Goal: Communication & Community: Ask a question

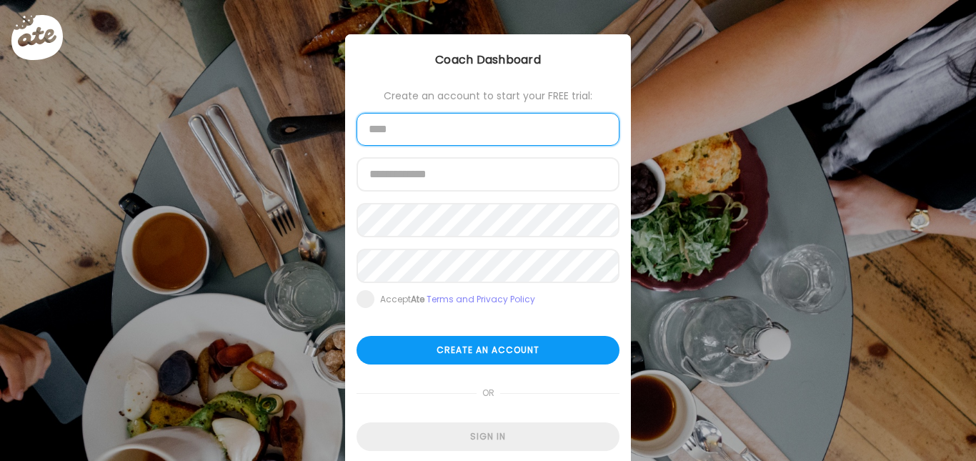
click at [481, 132] on input "text" at bounding box center [488, 129] width 263 height 33
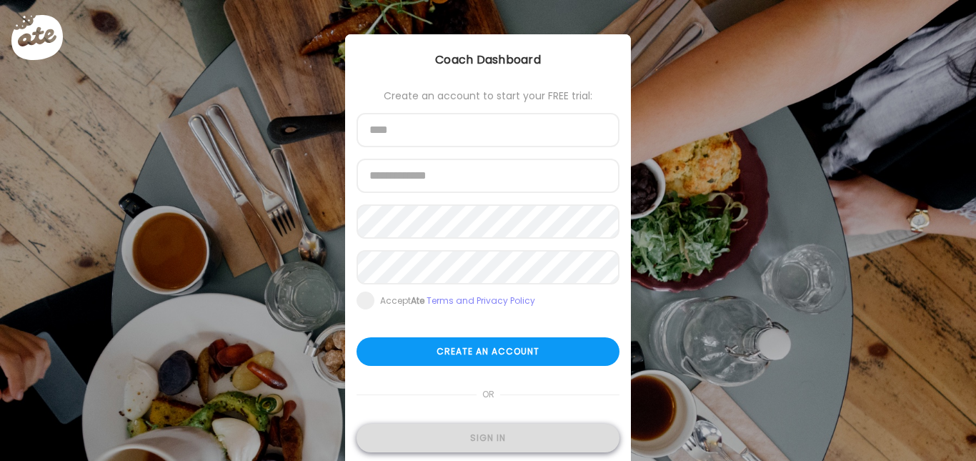
click at [473, 433] on div "Sign in" at bounding box center [488, 438] width 263 height 29
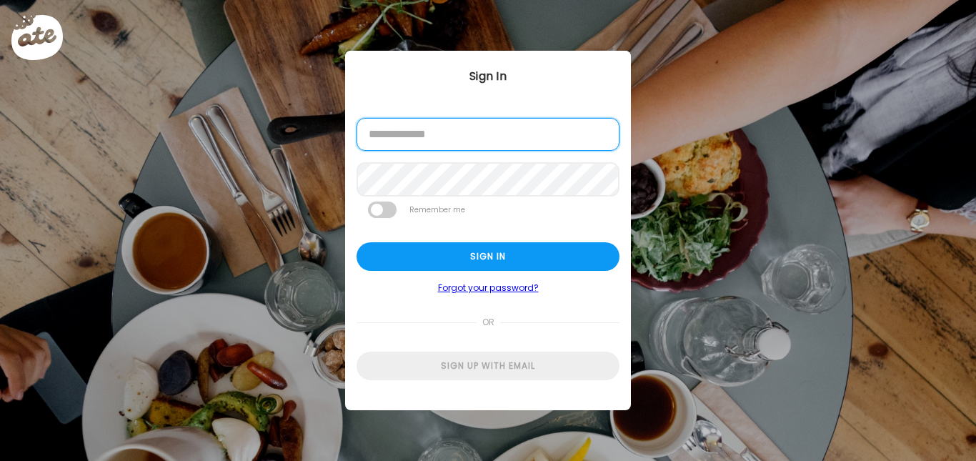
click at [477, 149] on input "email" at bounding box center [488, 134] width 263 height 33
type input "**********"
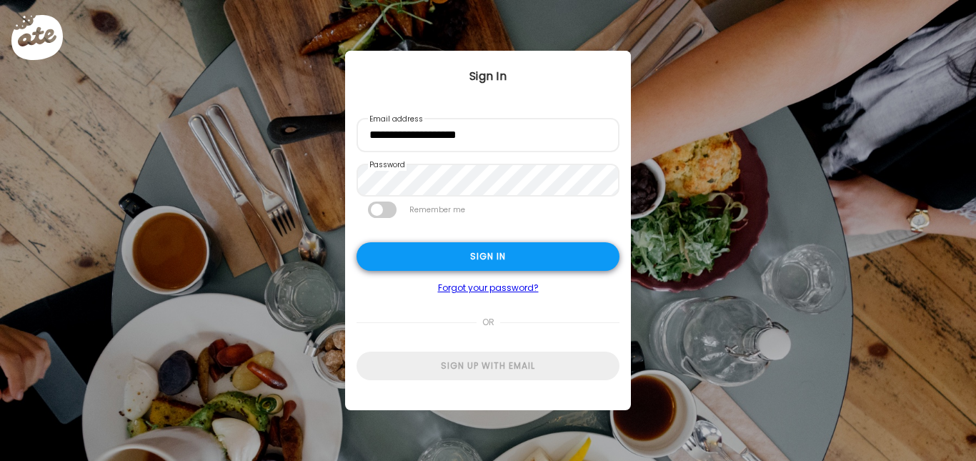
click at [462, 246] on div "Sign in" at bounding box center [488, 256] width 263 height 29
type input "**********"
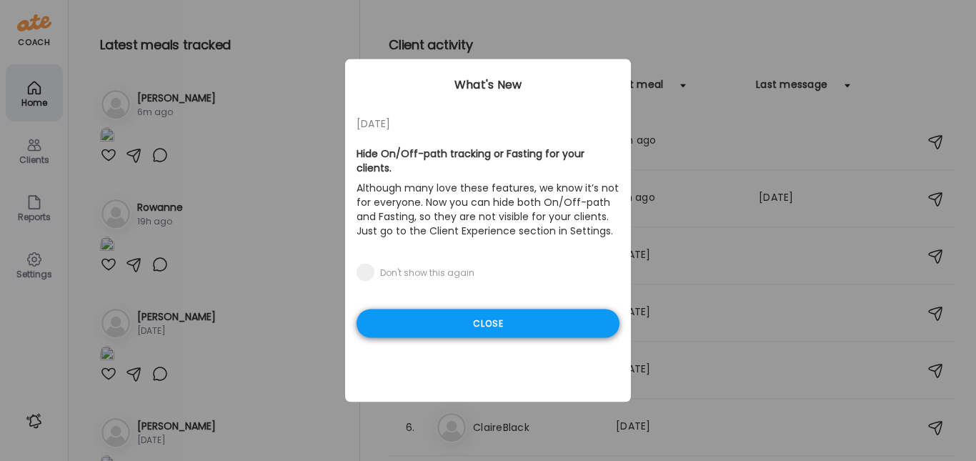
click at [439, 309] on div "Close" at bounding box center [488, 323] width 263 height 29
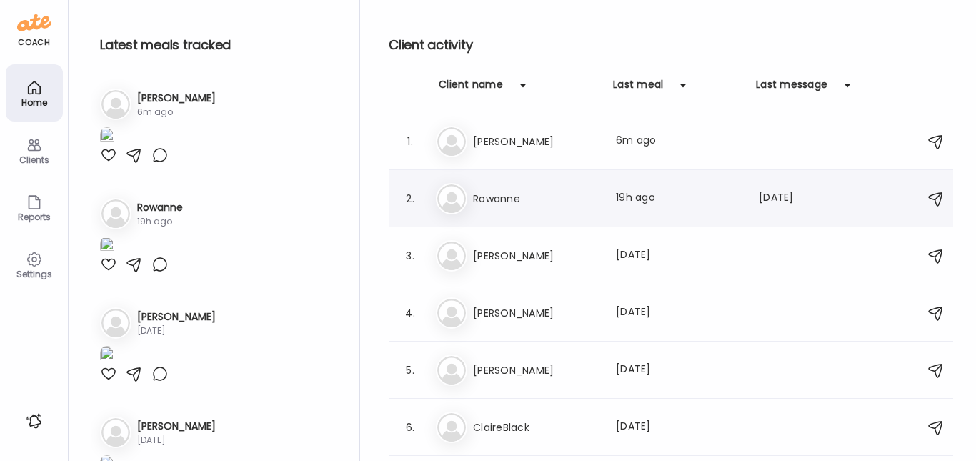
click at [509, 195] on h3 "Rowanne" at bounding box center [536, 198] width 126 height 17
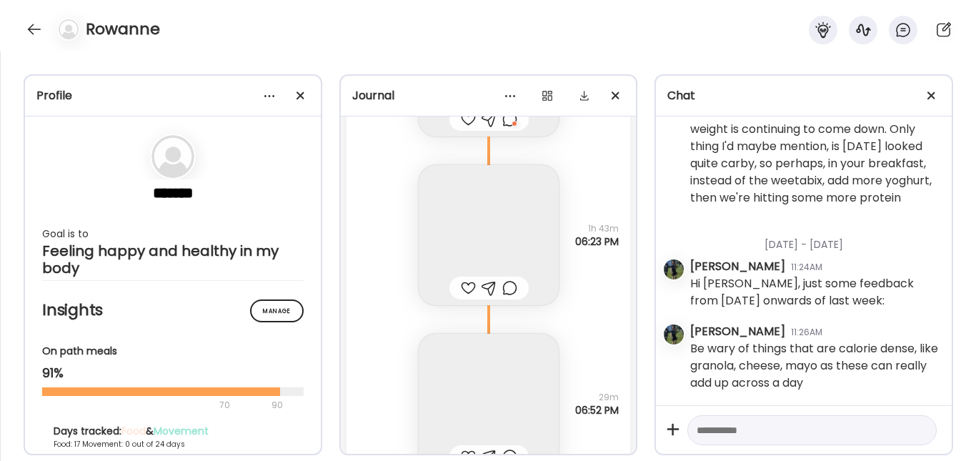
scroll to position [16571, 0]
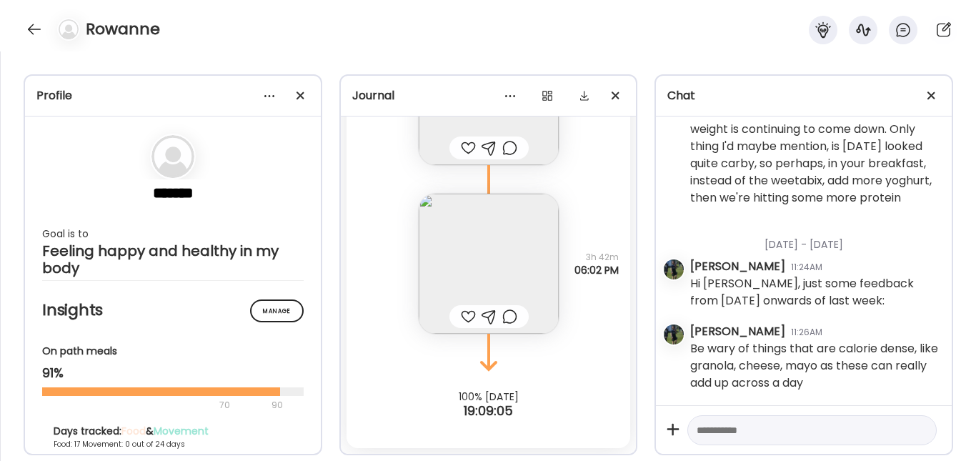
click at [503, 245] on img at bounding box center [489, 264] width 140 height 140
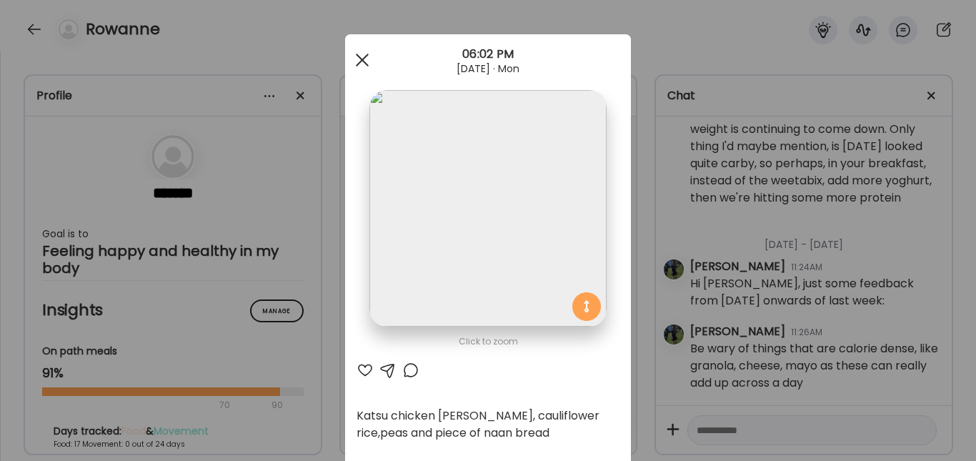
click at [364, 60] on div at bounding box center [362, 60] width 29 height 29
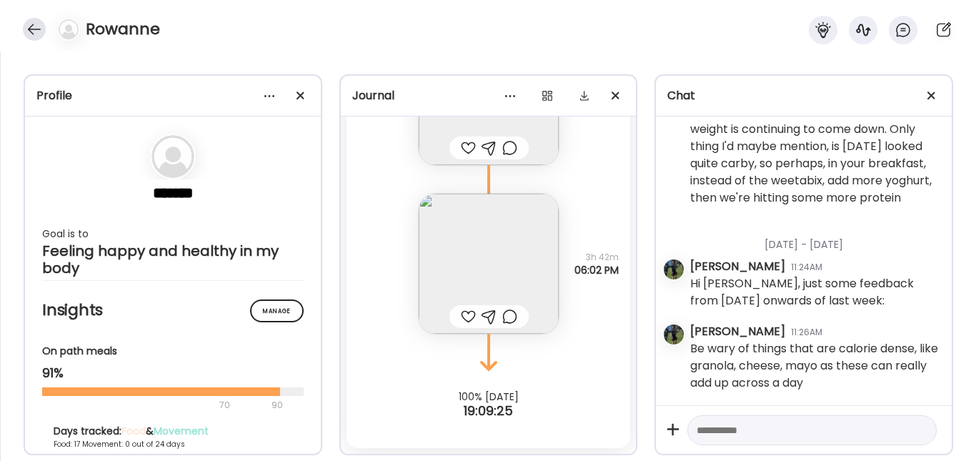
click at [30, 23] on div at bounding box center [34, 29] width 23 height 23
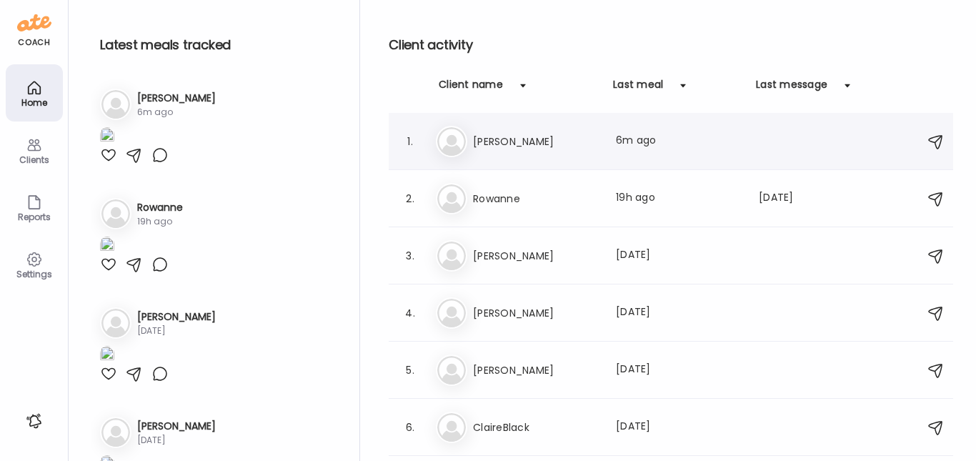
click at [496, 144] on h3 "[PERSON_NAME]" at bounding box center [536, 141] width 126 height 17
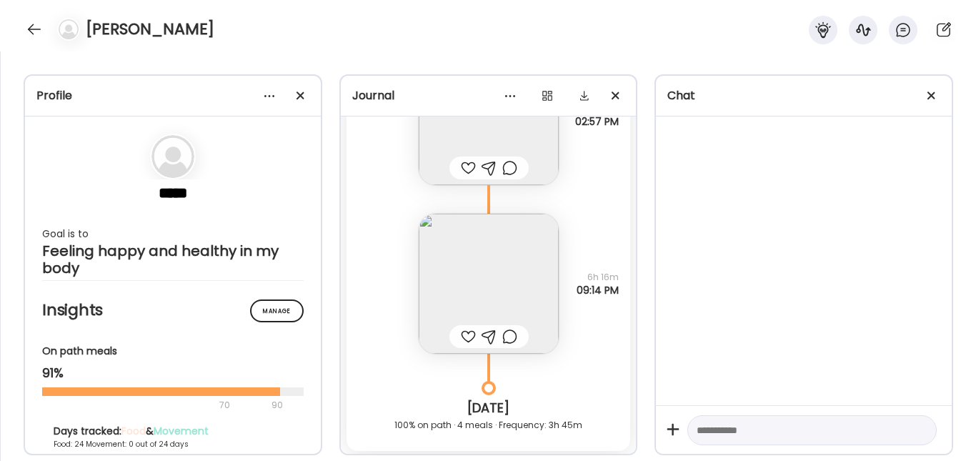
scroll to position [34132, 0]
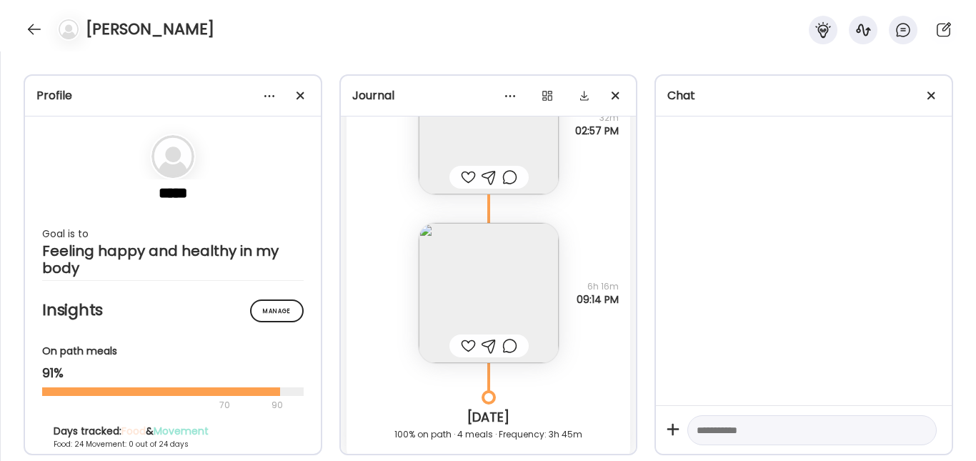
click at [462, 349] on div at bounding box center [468, 345] width 15 height 17
click at [507, 291] on img at bounding box center [489, 293] width 140 height 140
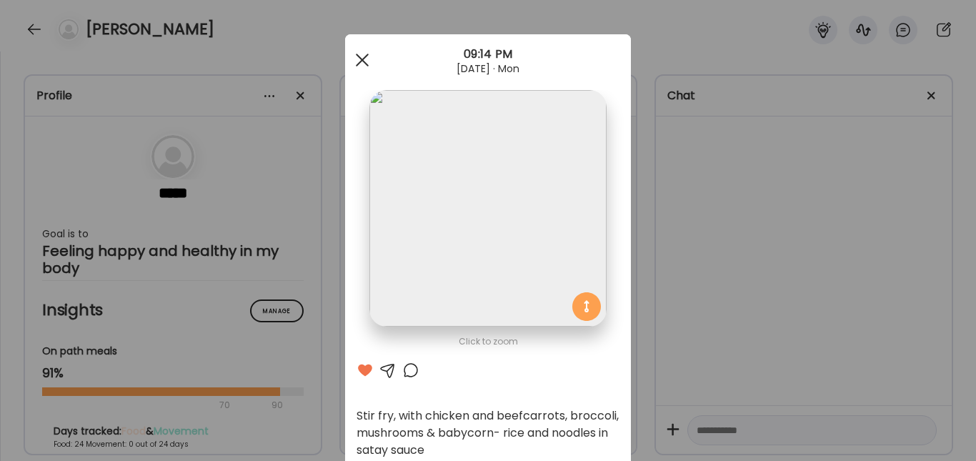
click at [357, 65] on div at bounding box center [362, 60] width 29 height 29
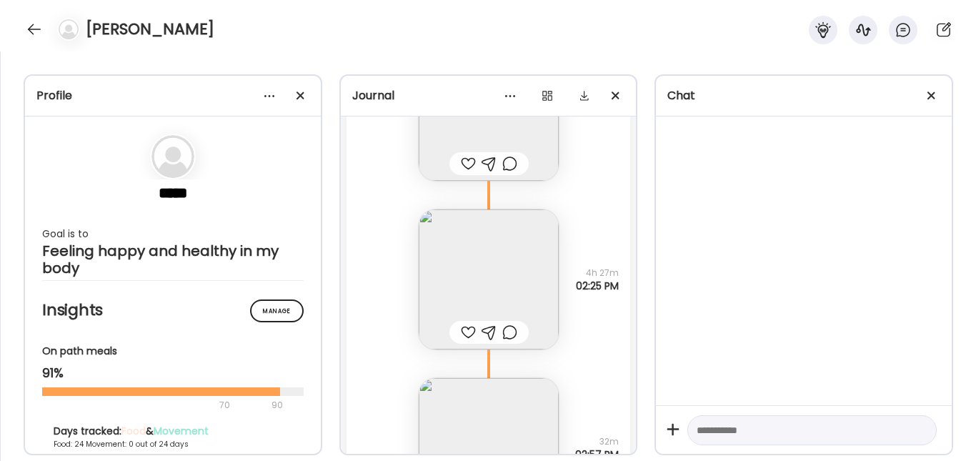
scroll to position [33741, 0]
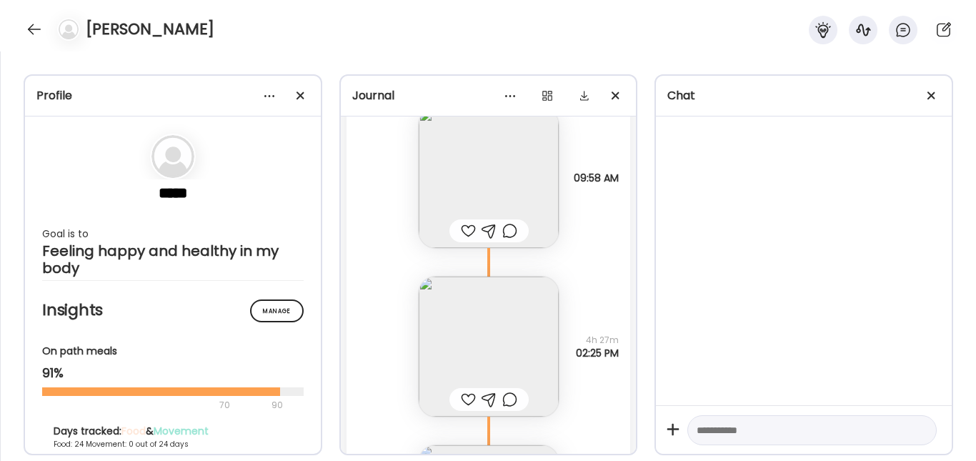
click at [452, 349] on img at bounding box center [489, 347] width 140 height 140
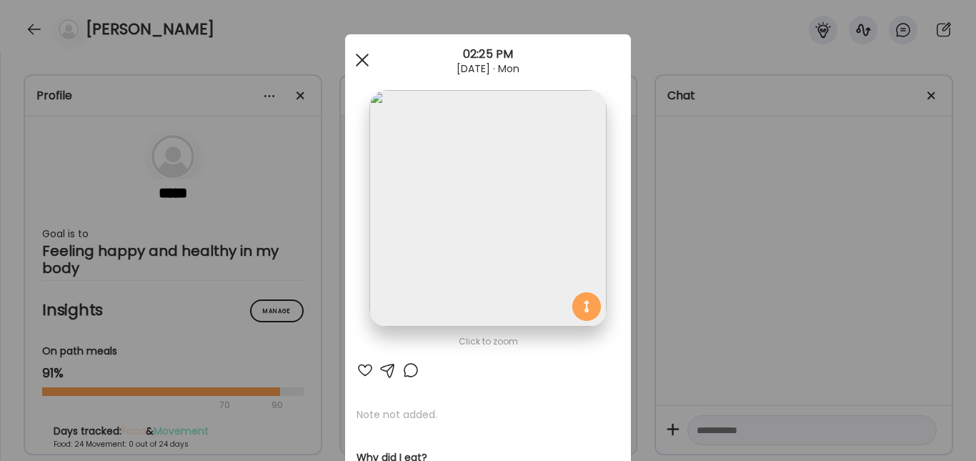
click at [357, 59] on span at bounding box center [362, 60] width 13 height 13
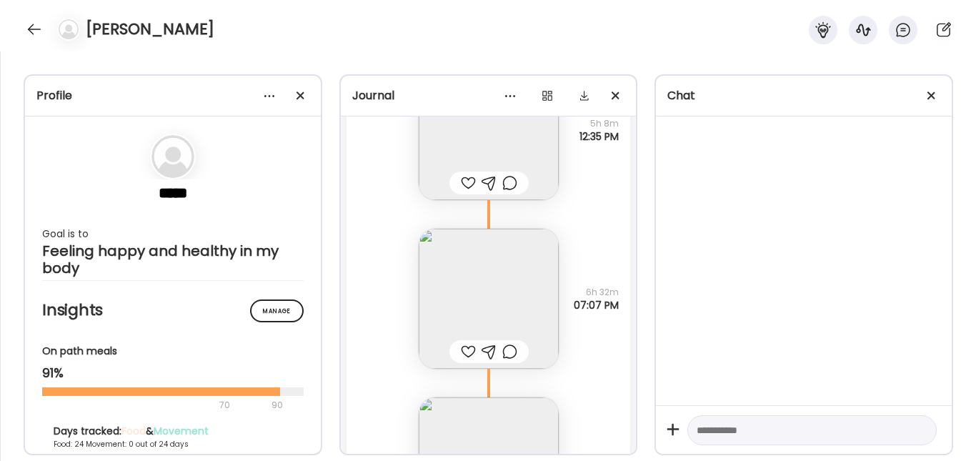
scroll to position [32922, 0]
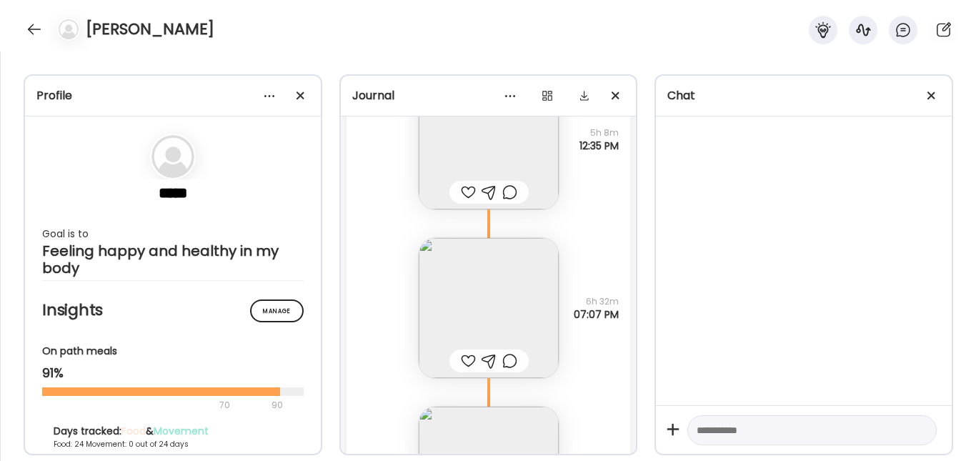
click at [479, 302] on img at bounding box center [489, 308] width 140 height 140
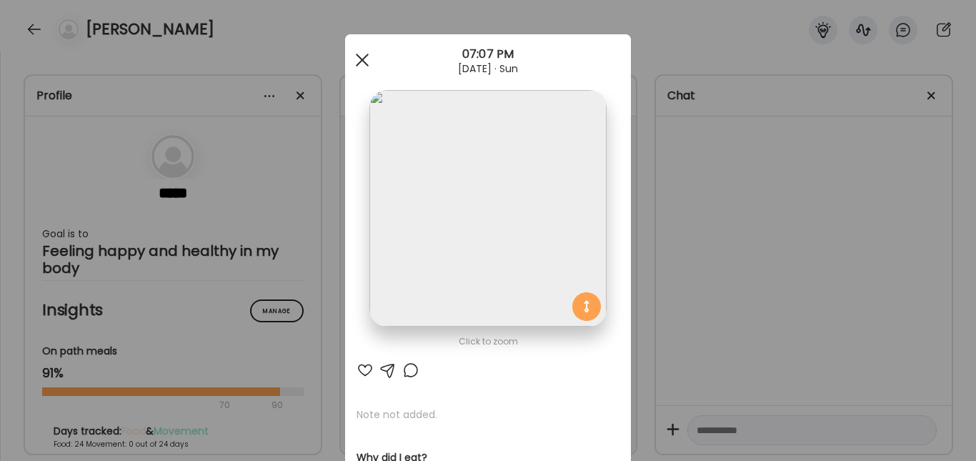
click at [356, 47] on div at bounding box center [362, 60] width 29 height 29
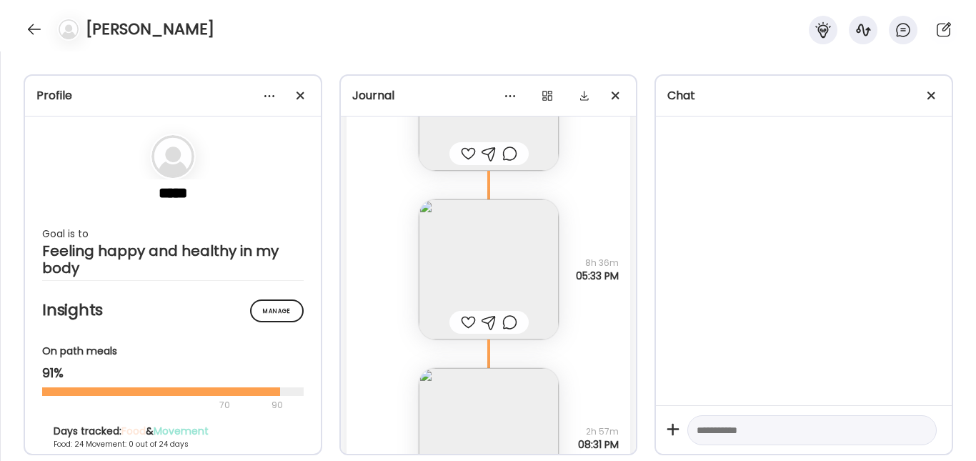
scroll to position [31789, 0]
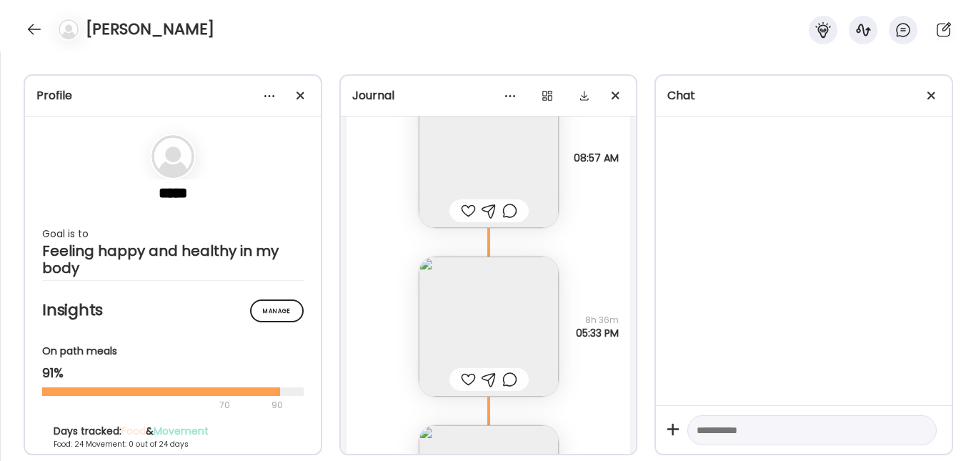
click at [747, 437] on textarea at bounding box center [799, 430] width 205 height 17
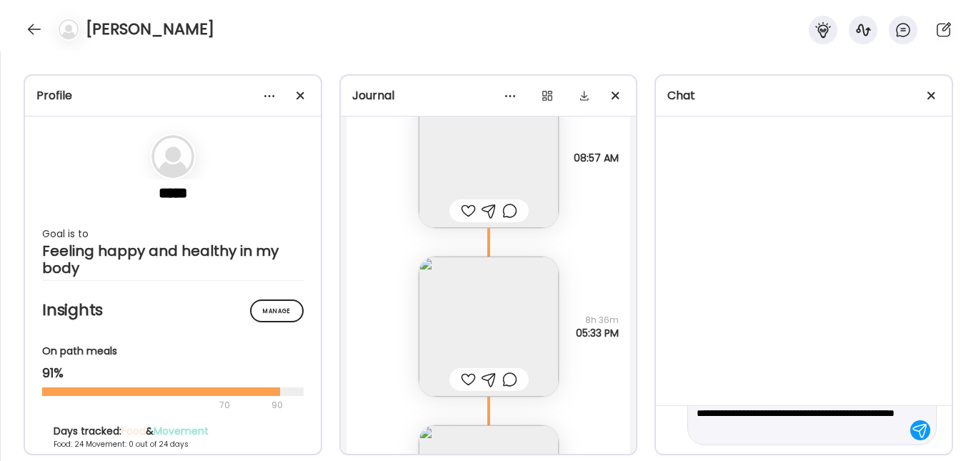
scroll to position [51, 0]
type textarea "**********"
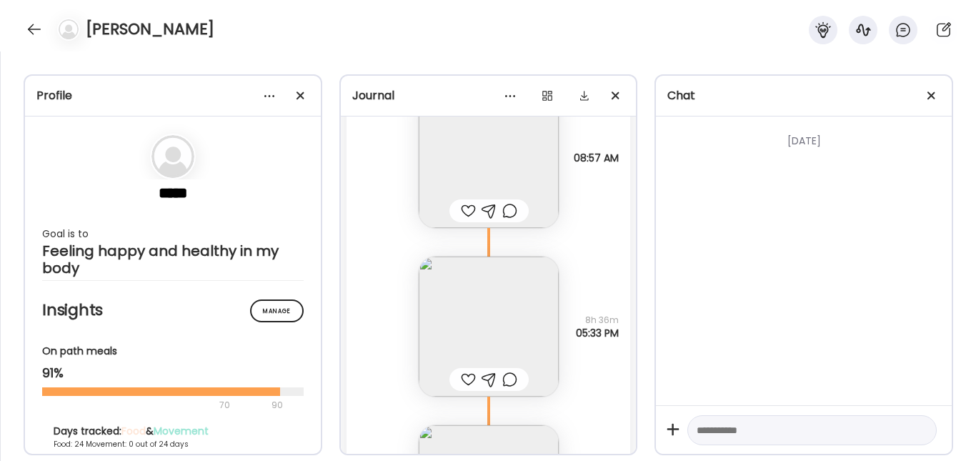
scroll to position [0, 0]
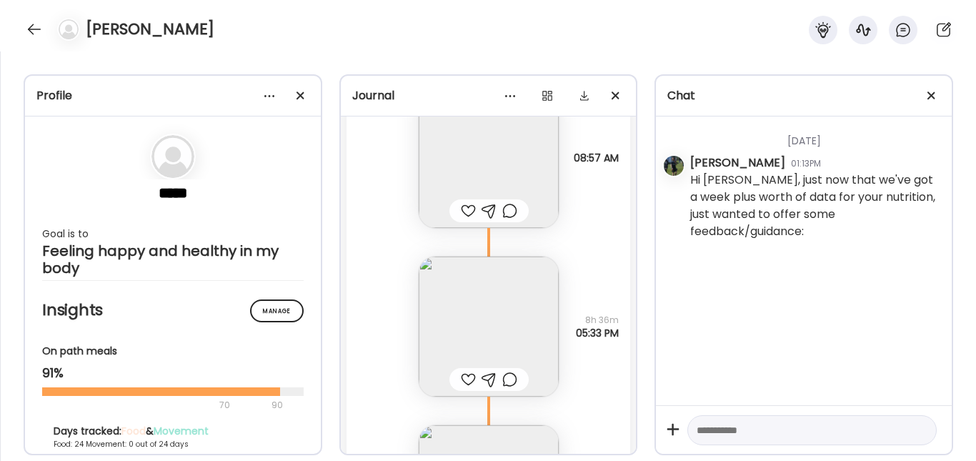
click at [729, 427] on textarea at bounding box center [799, 430] width 205 height 17
click at [485, 339] on img at bounding box center [489, 327] width 140 height 140
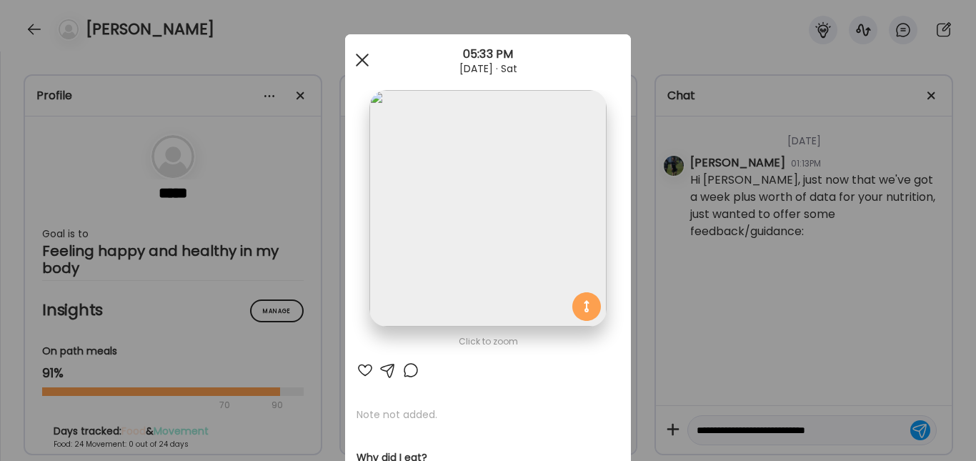
click at [357, 57] on div at bounding box center [362, 60] width 29 height 29
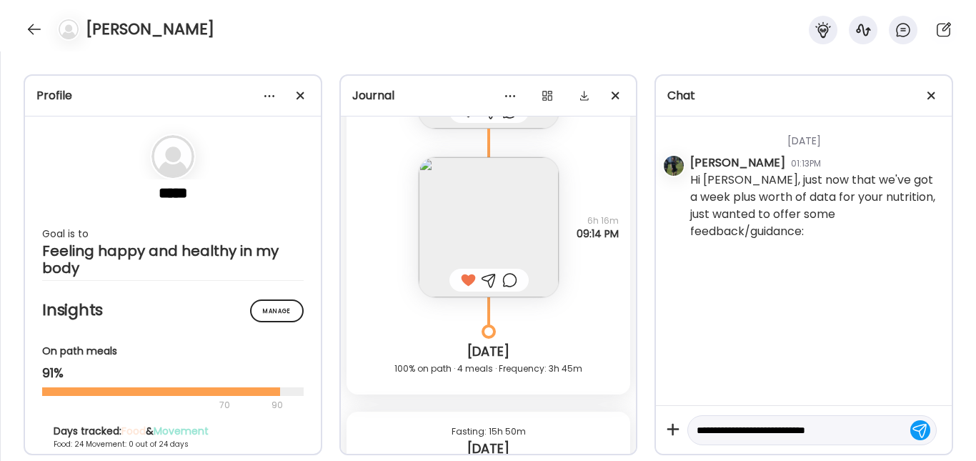
scroll to position [34199, 0]
click at [847, 426] on textarea "**********" at bounding box center [799, 430] width 205 height 17
type textarea "**********"
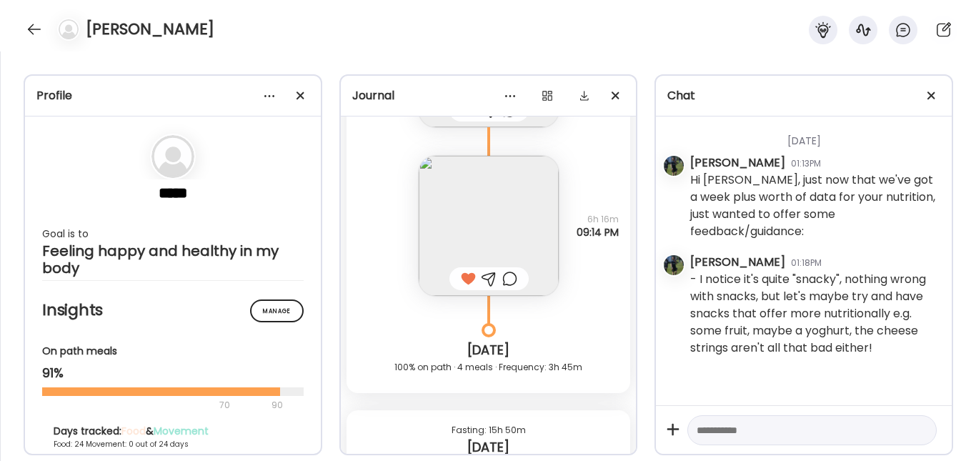
click at [847, 426] on textarea at bounding box center [799, 430] width 205 height 17
type textarea "**********"
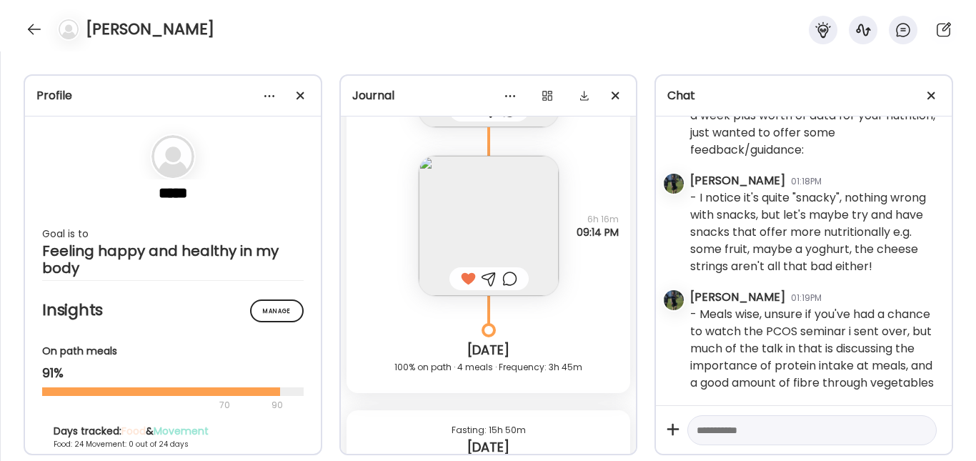
scroll to position [116, 0]
